Goal: Complete Application Form: Complete application form

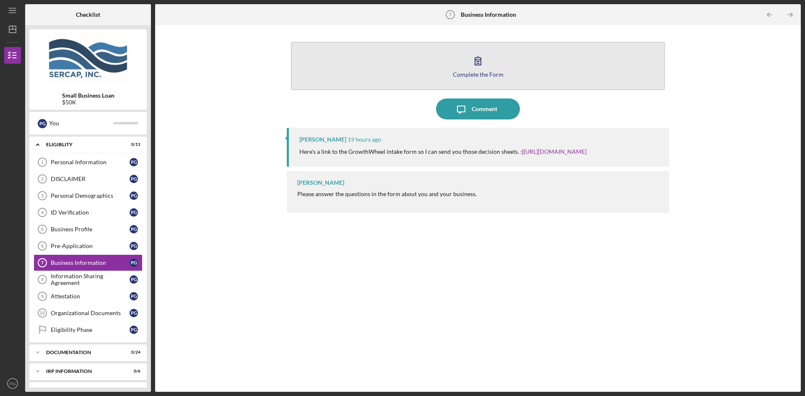
click at [480, 59] on icon "button" at bounding box center [478, 60] width 21 height 21
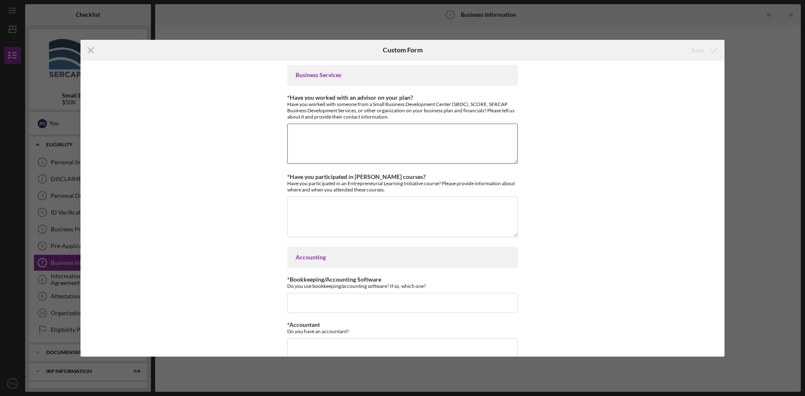
click at [326, 128] on textarea "*Have you worked with an advisor on your plan?" at bounding box center [402, 144] width 231 height 40
click at [445, 145] on textarea "I have worked with [PERSON_NAME] from the Pulaski Chamber of Commerce directly …" at bounding box center [402, 144] width 231 height 40
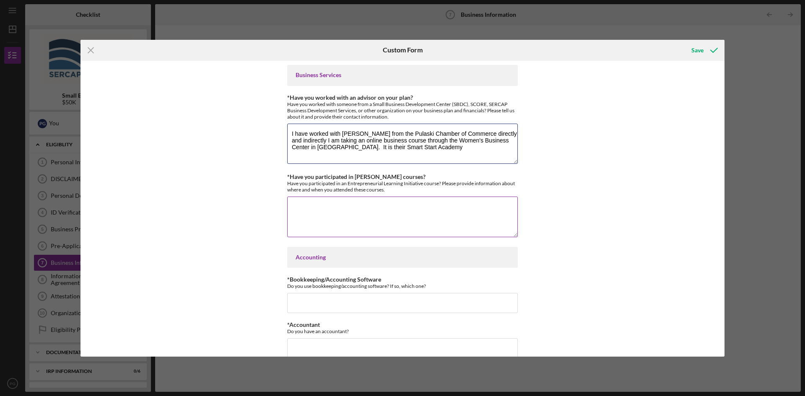
type textarea "I have worked with [PERSON_NAME] from the Pulaski Chamber of Commerce directly …"
click at [294, 208] on textarea "*Have you participated in [PERSON_NAME] courses?" at bounding box center [402, 217] width 231 height 40
click at [359, 204] on textarea "Smart Start Academy" at bounding box center [402, 217] width 231 height 40
paste textarea "Session 1 (8/21) – Introduction to Entrepreneurship Session 2 (8/28) – Identify…"
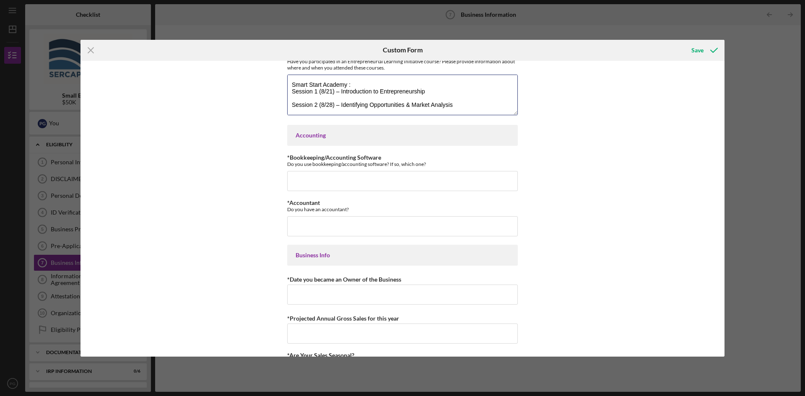
scroll to position [126, 0]
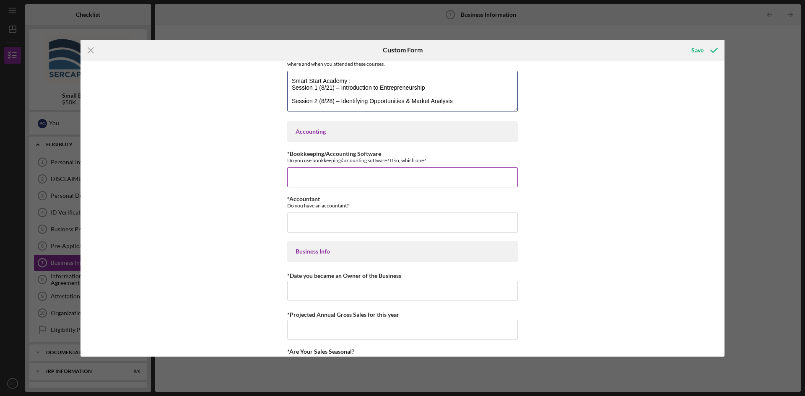
type textarea "Smart Start Academy : Session 1 (8/21) – Introduction to Entrepreneurship Sessi…"
click at [303, 173] on input "*Bookkeeping/Accounting Software" at bounding box center [402, 177] width 231 height 20
type input "I am currently using Square"
click at [302, 219] on input "*Accountant" at bounding box center [402, 223] width 231 height 20
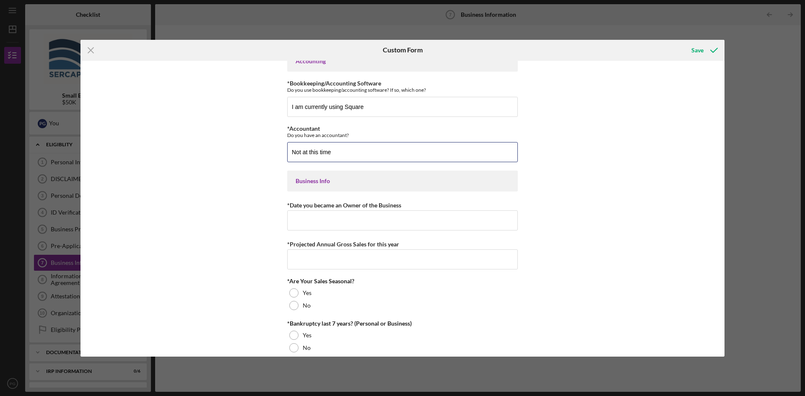
scroll to position [210, 0]
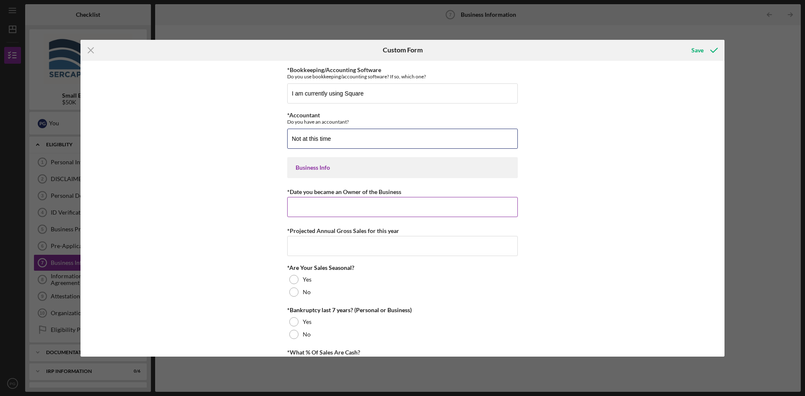
type input "Not at this time"
click at [301, 211] on input "*Date you became an Owner of the Business" at bounding box center [402, 207] width 231 height 20
type input "[DATE]"
click at [290, 238] on input "*Projected Annual Gross Sales for this year" at bounding box center [402, 246] width 231 height 20
click at [290, 246] on input "150,000" at bounding box center [402, 246] width 231 height 20
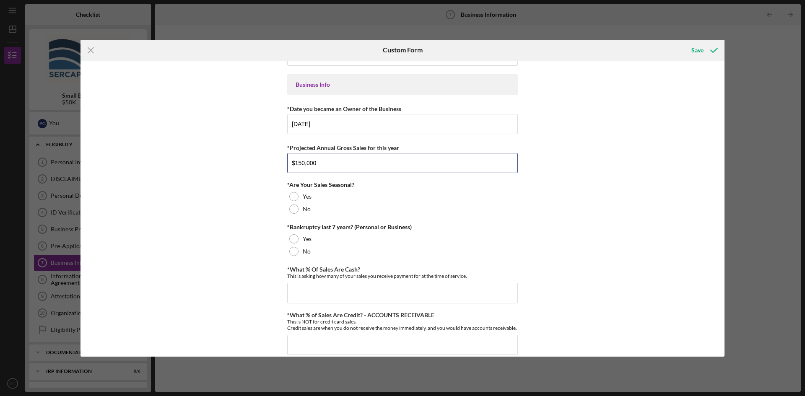
scroll to position [294, 0]
type input "$150,000"
click at [294, 207] on div at bounding box center [293, 208] width 9 height 9
click at [293, 249] on div at bounding box center [293, 250] width 9 height 9
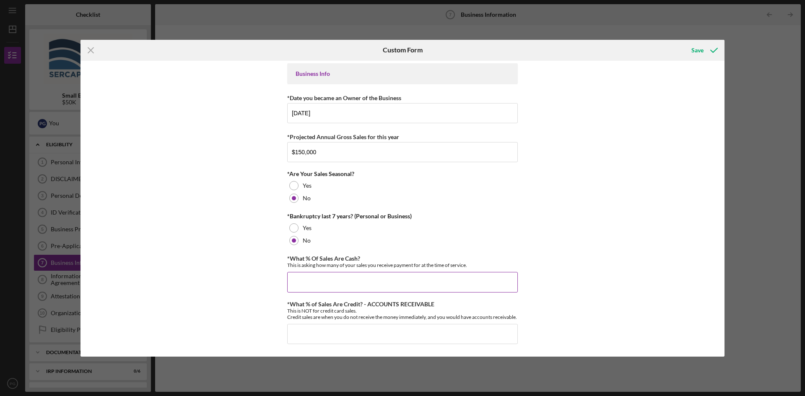
click at [289, 272] on input "*What % Of Sales Are Cash?" at bounding box center [402, 282] width 231 height 20
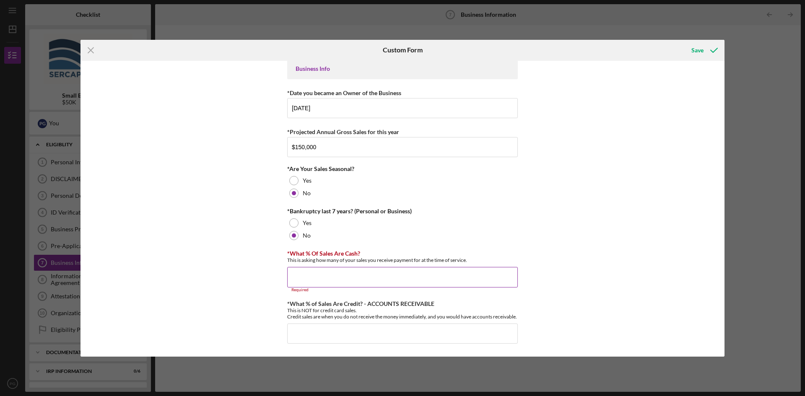
click at [302, 276] on input "*What % Of Sales Are Cash?" at bounding box center [402, 277] width 231 height 20
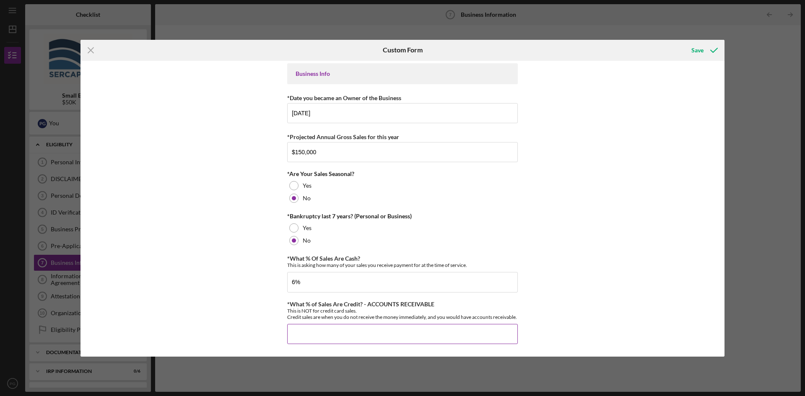
type input "6.00000%"
click at [293, 329] on input "*What % of Sales Are Credit? - ACCOUNTS RECEIVABLE" at bounding box center [402, 334] width 231 height 20
type input "94.00000%"
click at [198, 305] on div "Business Services *Have you worked with an advisor on your plan? Have you worke…" at bounding box center [403, 209] width 644 height 296
click at [593, 289] on div "Business Services *Have you worked with an advisor on your plan? Have you worke…" at bounding box center [403, 209] width 644 height 296
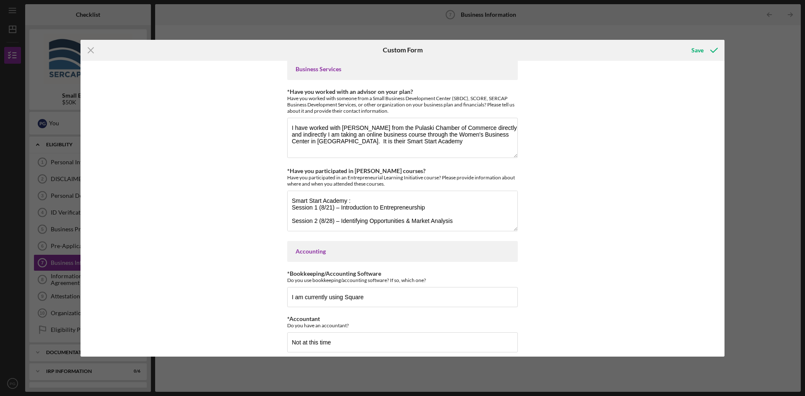
scroll to position [0, 0]
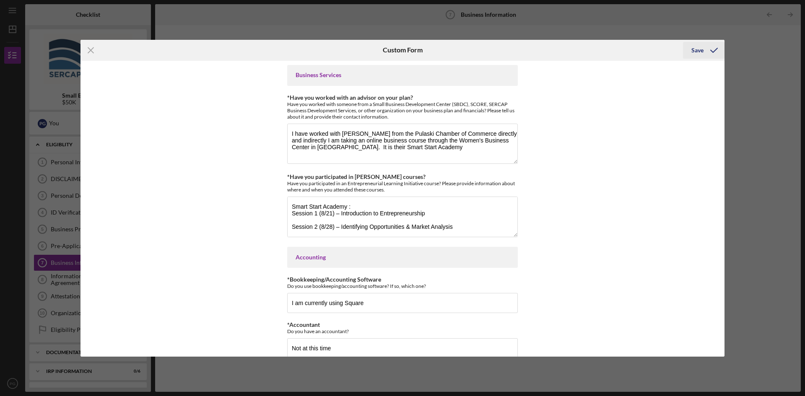
click at [696, 48] on div "Save" at bounding box center [698, 50] width 12 height 17
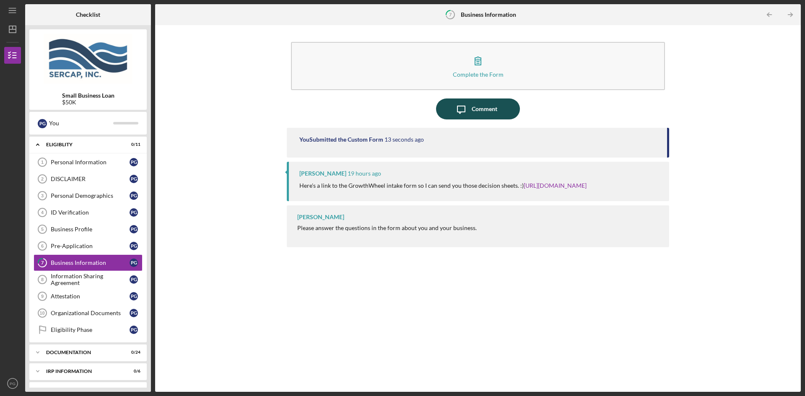
click at [481, 108] on div "Comment" at bounding box center [485, 109] width 26 height 21
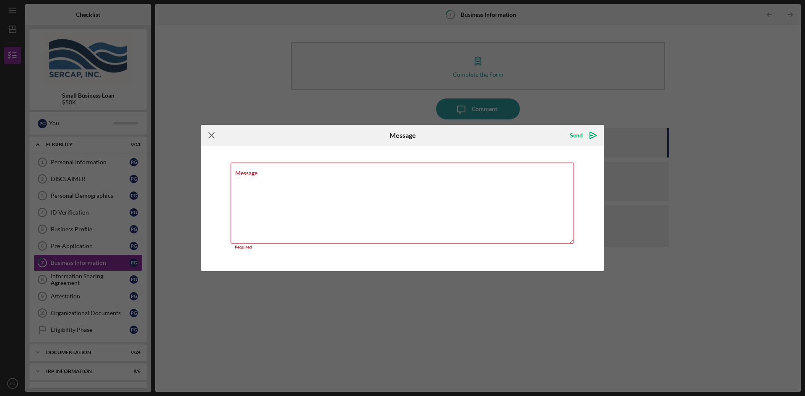
click at [215, 137] on icon "Icon/Menu Close" at bounding box center [211, 135] width 21 height 21
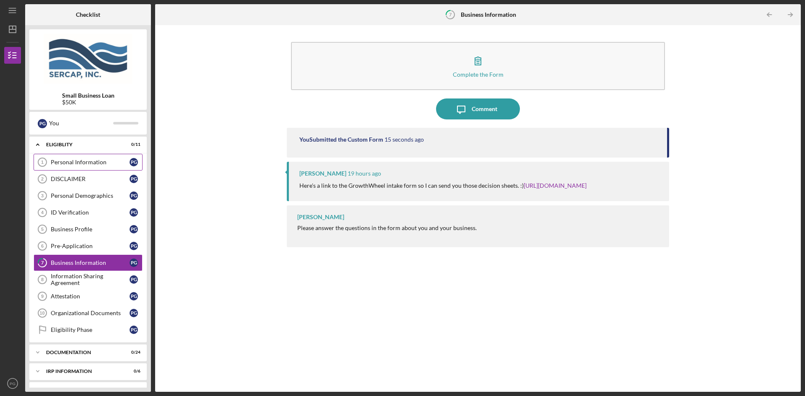
click at [64, 163] on div "Personal Information" at bounding box center [90, 162] width 79 height 7
